Goal: Check status: Check status

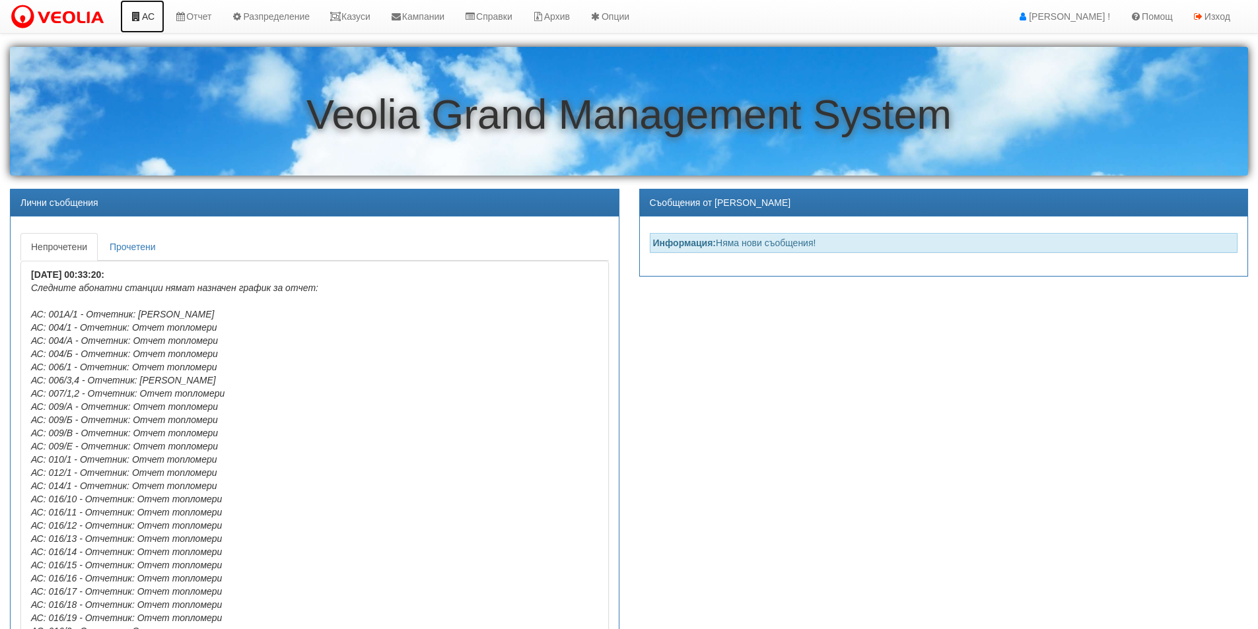
click at [150, 15] on link "АС" at bounding box center [142, 16] width 44 height 33
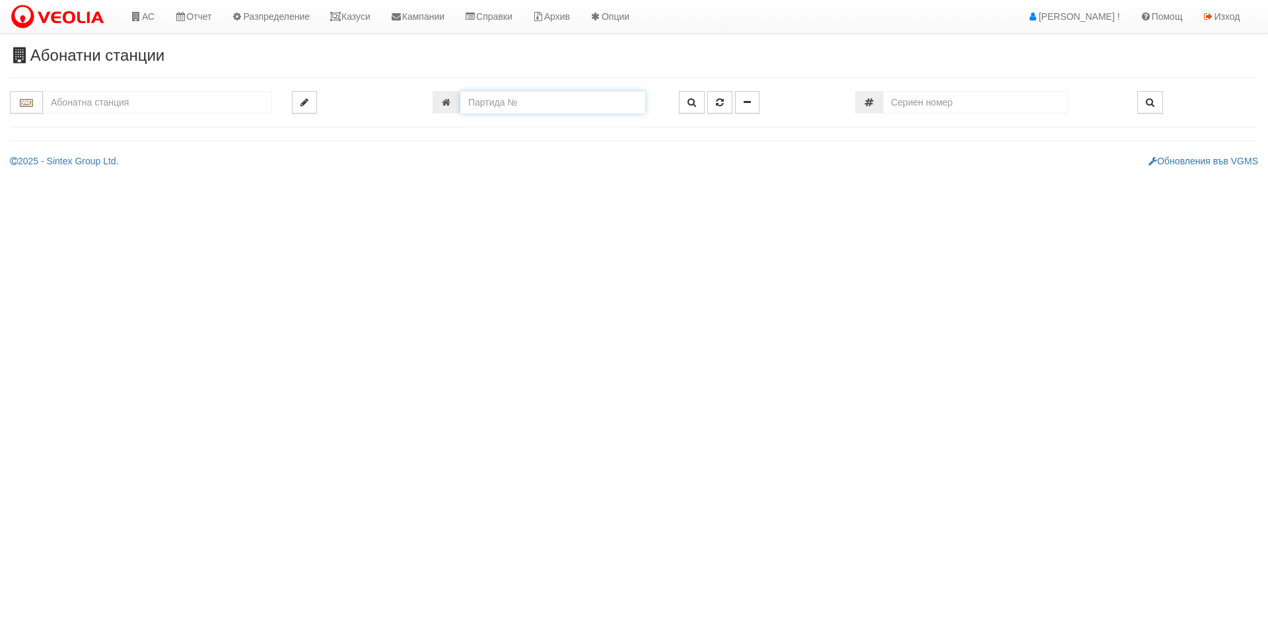
click at [528, 98] on input "number" at bounding box center [552, 102] width 185 height 22
type input "601"
click at [694, 102] on icon "button" at bounding box center [692, 102] width 9 height 9
type input "214/1 - "ВЕОЛИЯ ЕНЕРДЖИ ВАРНА " ЕАД"
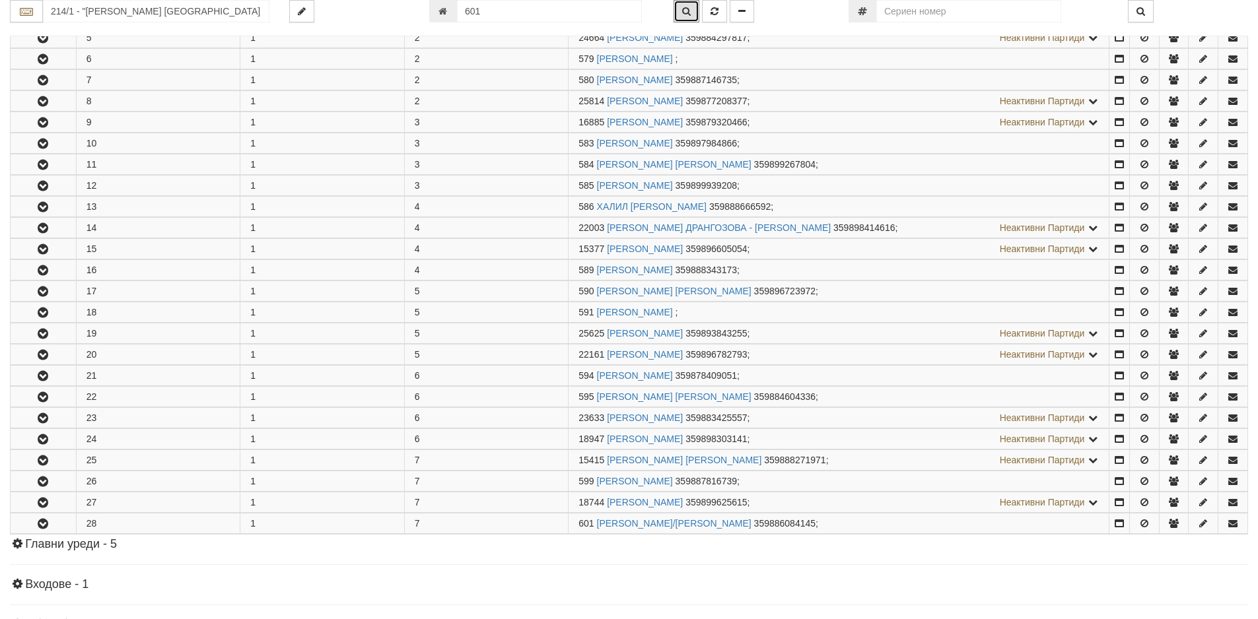
scroll to position [588, 0]
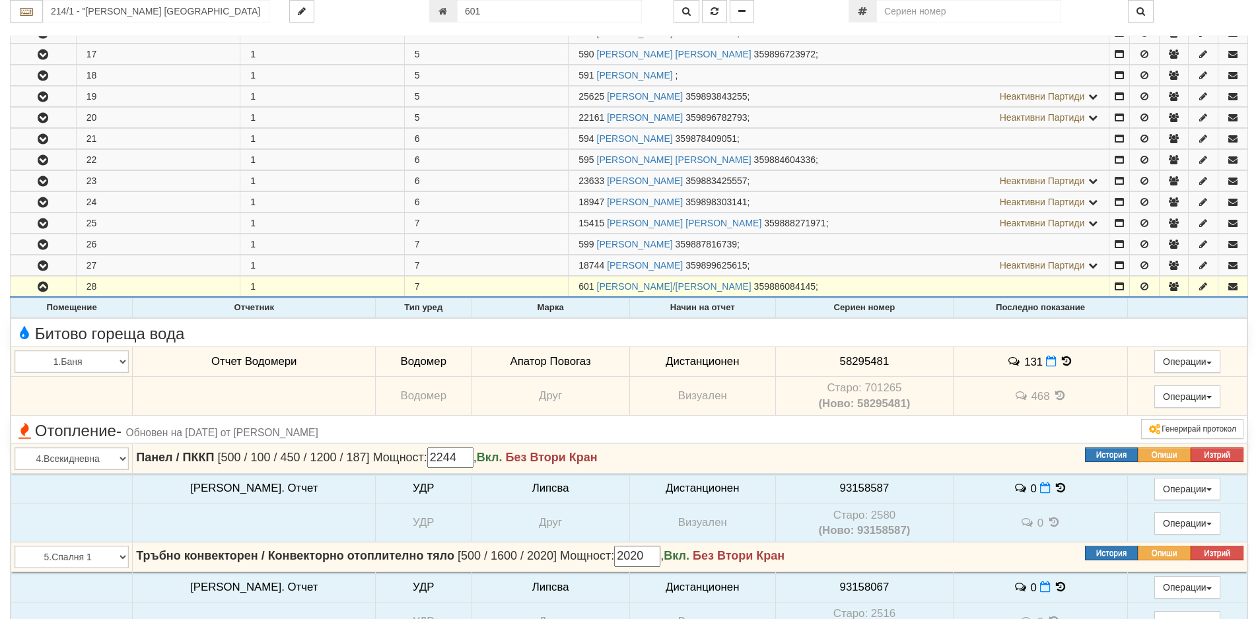
click at [1060, 361] on icon at bounding box center [1067, 361] width 15 height 11
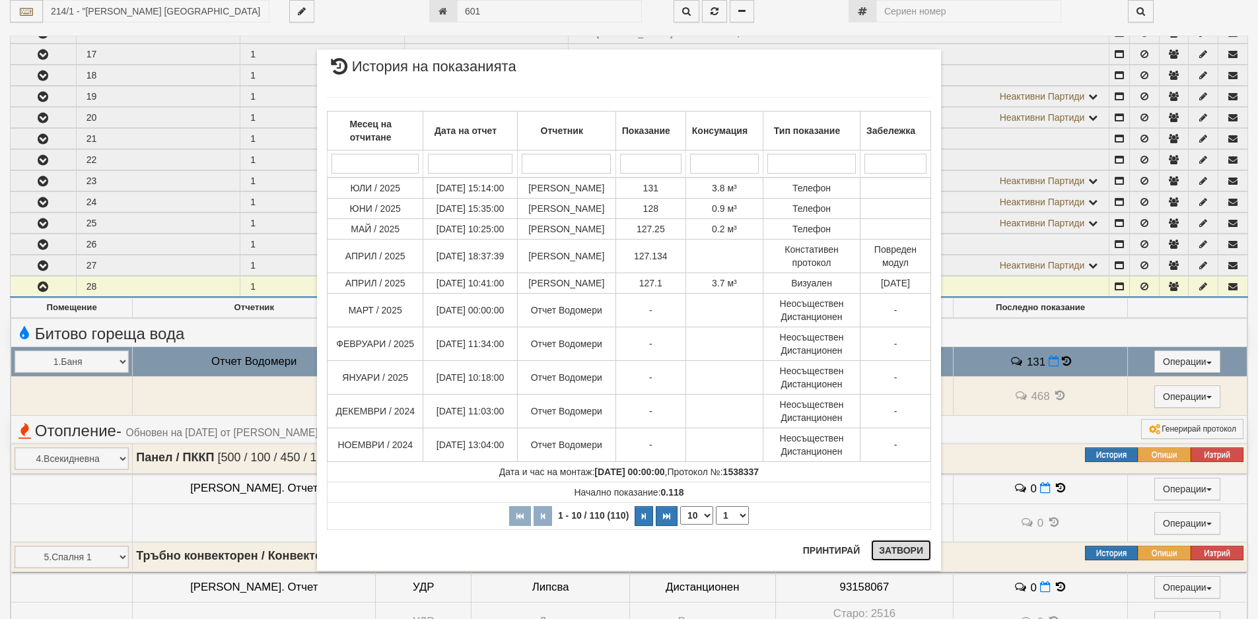
click at [896, 546] on button "Затвори" at bounding box center [901, 550] width 60 height 21
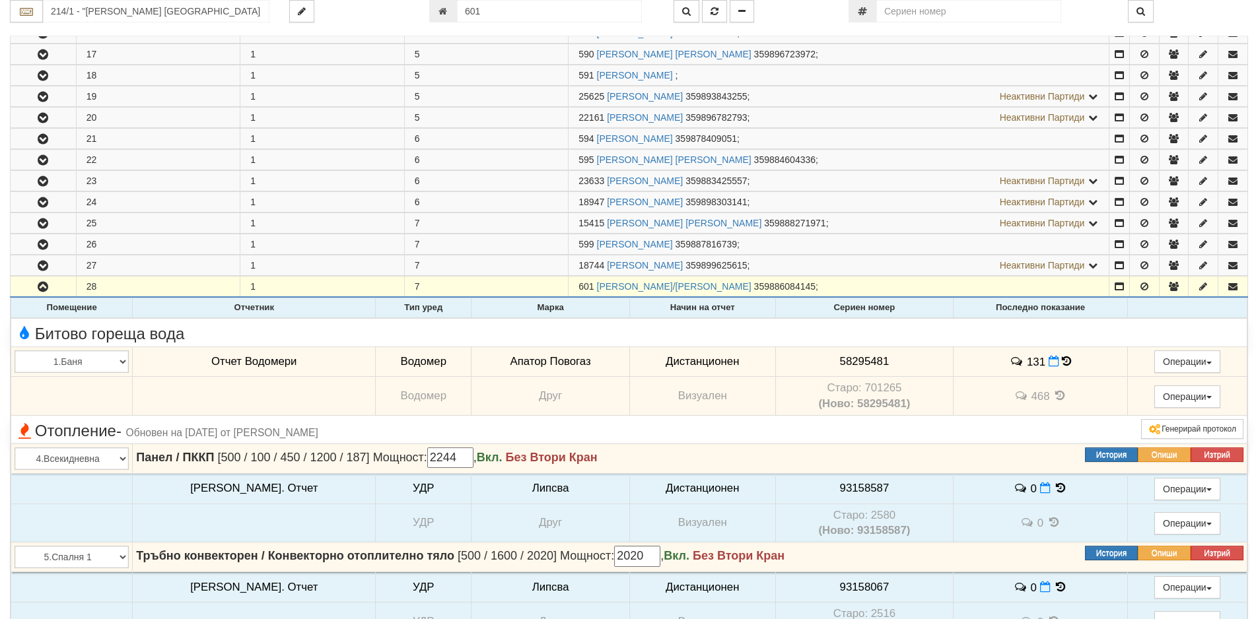
click at [1062, 361] on icon at bounding box center [1066, 361] width 9 height 11
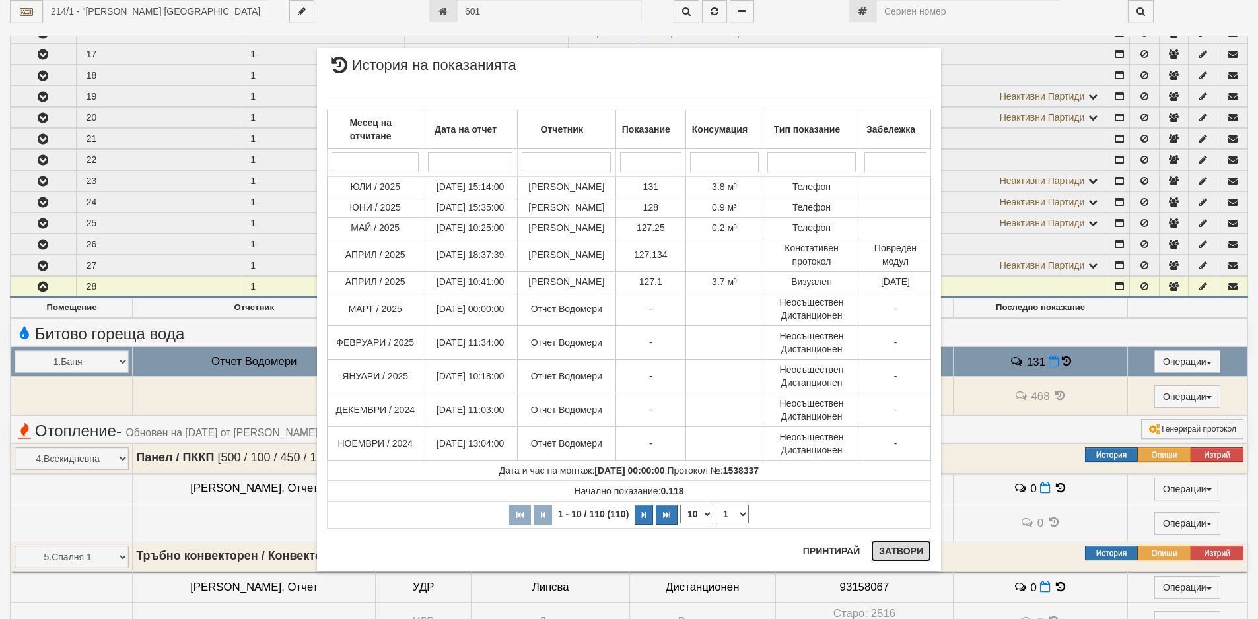
click at [883, 555] on button "Затвори" at bounding box center [901, 551] width 60 height 21
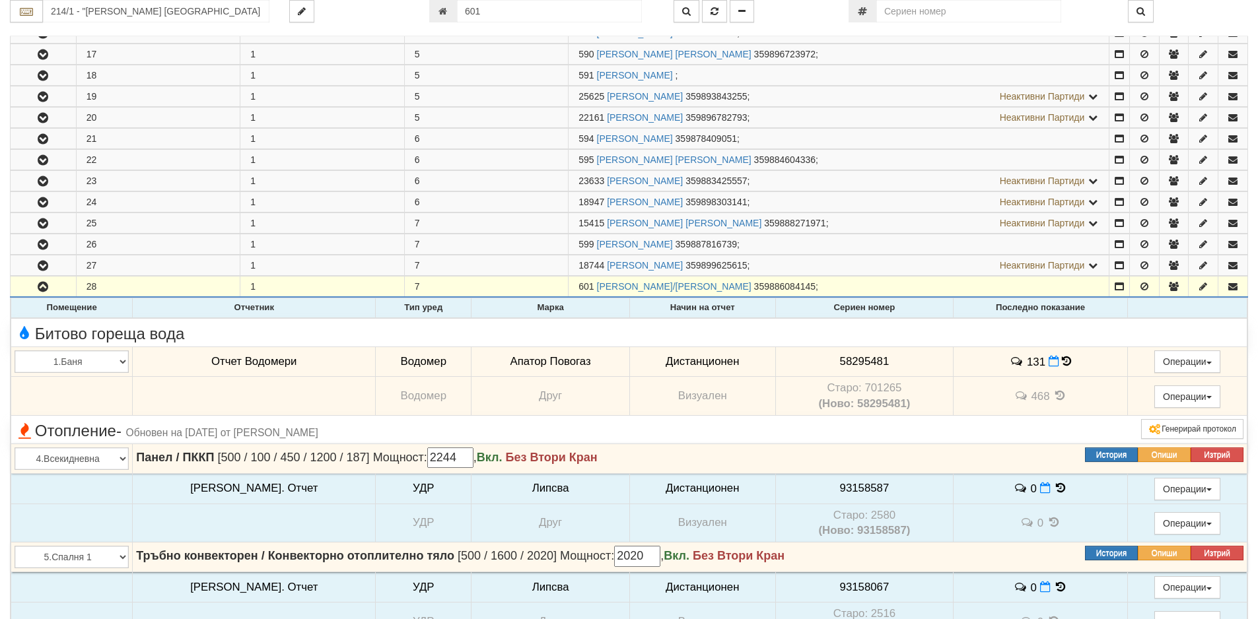
click at [1062, 363] on icon at bounding box center [1066, 361] width 9 height 11
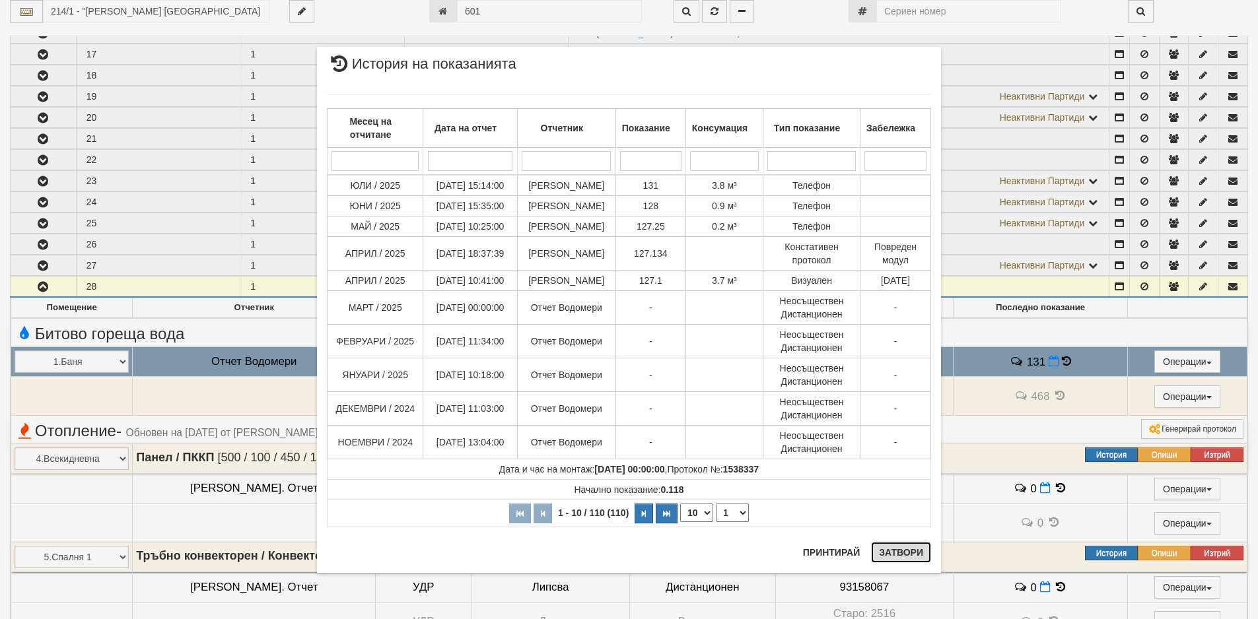
click at [900, 557] on button "Затвори" at bounding box center [901, 552] width 60 height 21
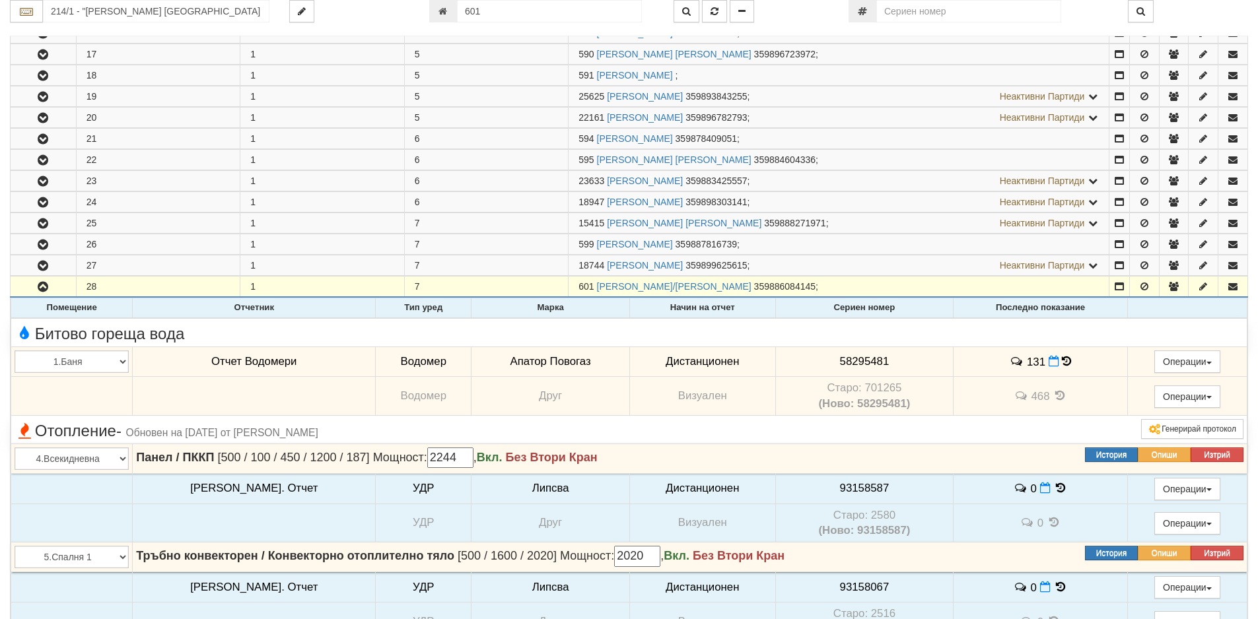
click at [1062, 363] on icon at bounding box center [1066, 361] width 9 height 11
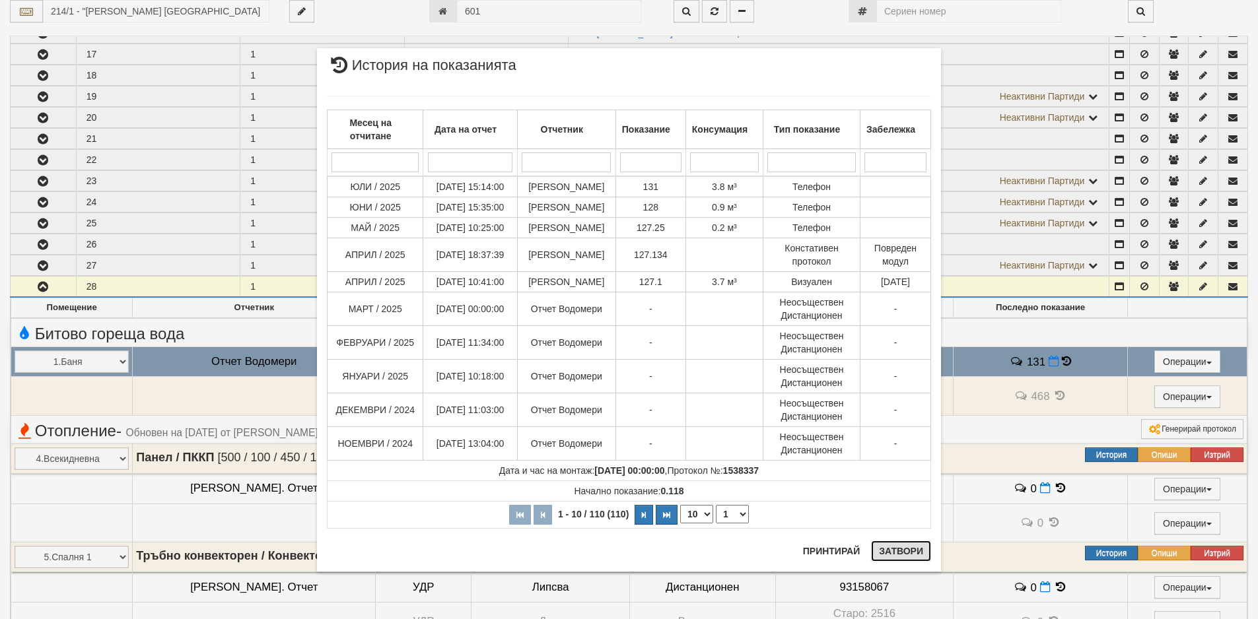
drag, startPoint x: 900, startPoint y: 549, endPoint x: 917, endPoint y: 538, distance: 20.2
click at [900, 549] on button "Затвори" at bounding box center [901, 551] width 60 height 21
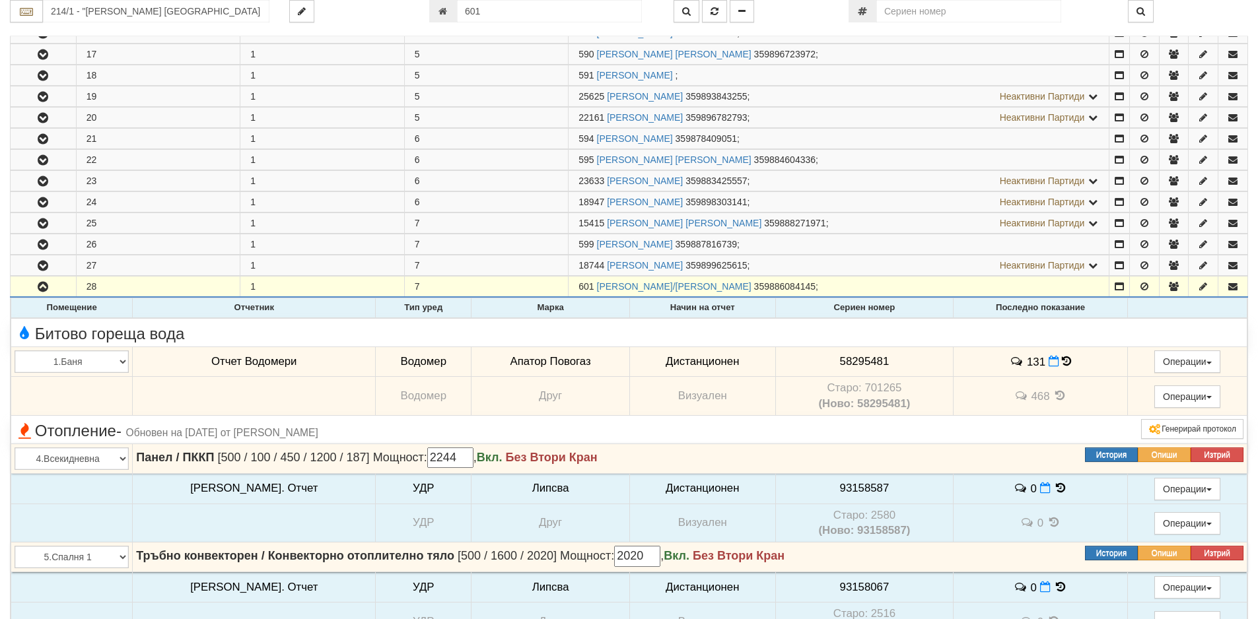
click at [1062, 365] on icon at bounding box center [1066, 361] width 9 height 11
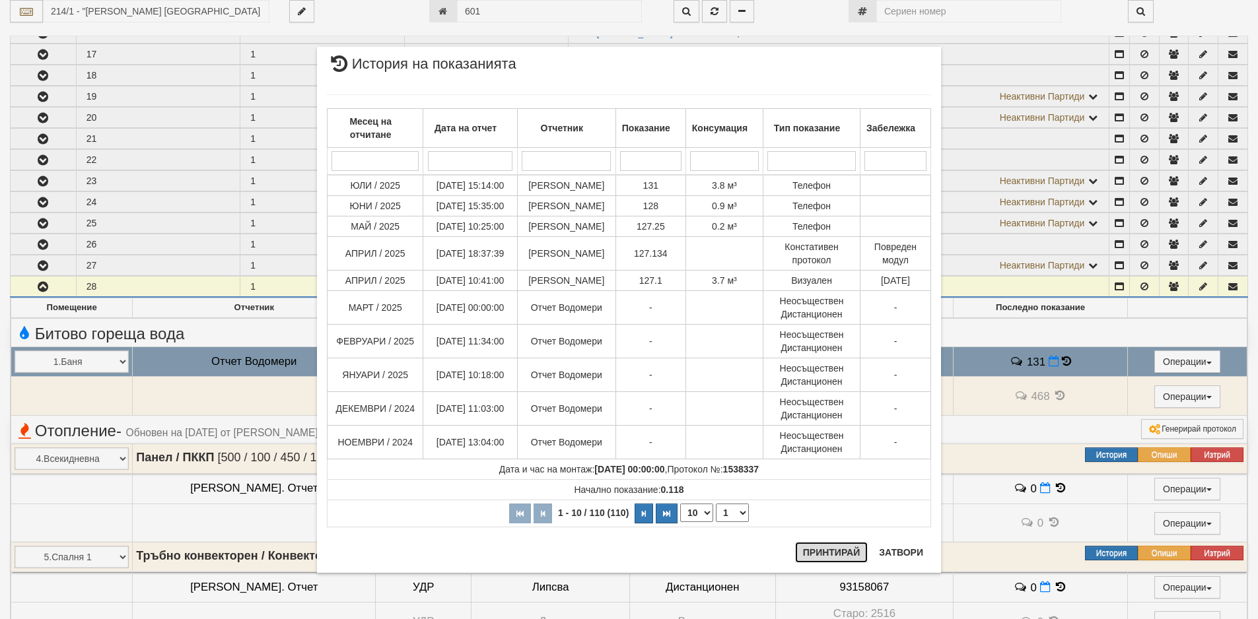
click at [833, 552] on button "Принтирай" at bounding box center [831, 552] width 73 height 21
